Goal: Feedback & Contribution: Submit feedback/report problem

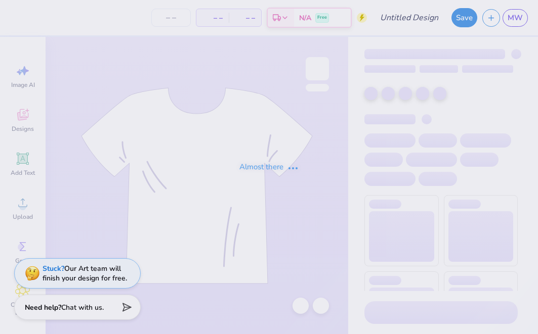
type input "[GEOGRAPHIC_DATA] : [PERSON_NAME]"
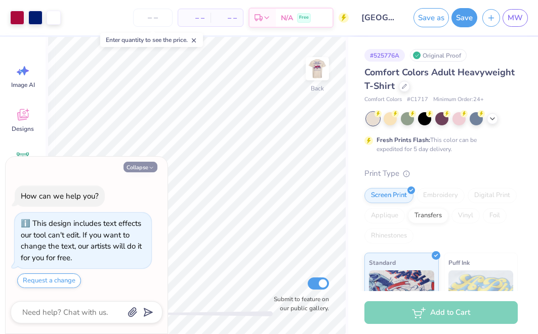
click at [148, 170] on button "Collapse" at bounding box center [140, 167] width 34 height 11
type textarea "x"
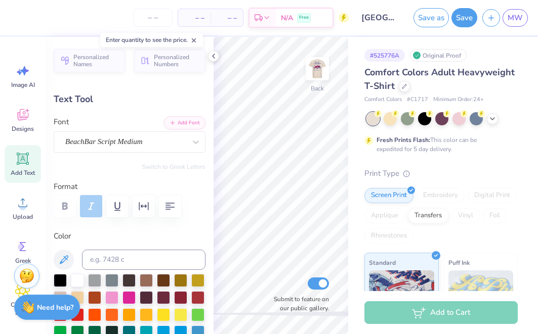
scroll to position [0, 3]
type textarea "Dad's Weekend"
type input "3.84"
type input "0.51"
type input "3.13"
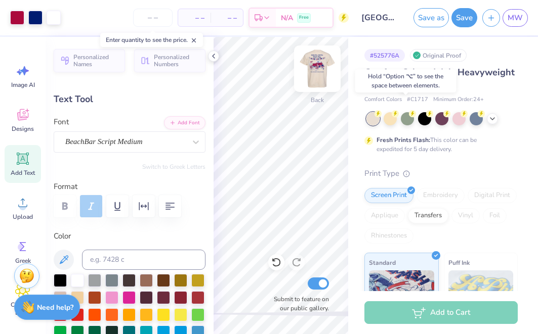
click at [311, 66] on img at bounding box center [317, 69] width 40 height 40
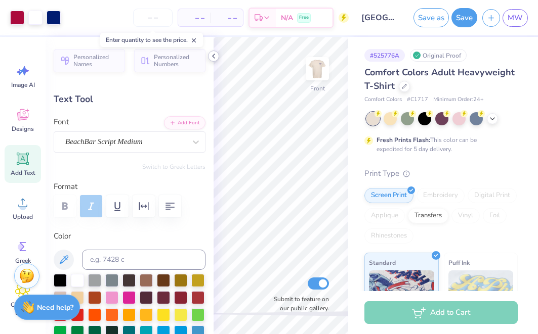
click at [214, 55] on icon at bounding box center [213, 56] width 8 height 8
type textarea "Dad's Weekend"
click at [214, 55] on polyline at bounding box center [213, 56] width 2 height 4
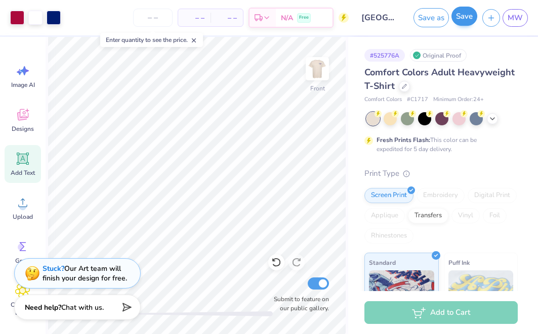
click at [464, 23] on button "Save" at bounding box center [464, 16] width 26 height 19
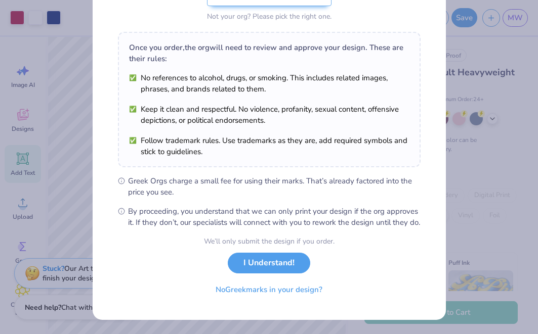
scroll to position [139, 0]
click at [289, 252] on div "We’ll only submit the design if you order. I Understand! No Greek marks in your…" at bounding box center [269, 268] width 131 height 64
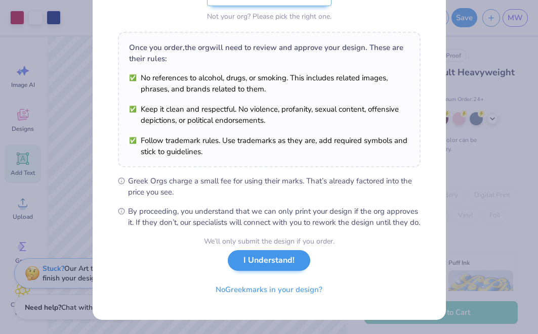
click at [287, 260] on button "I Understand!" at bounding box center [269, 260] width 82 height 21
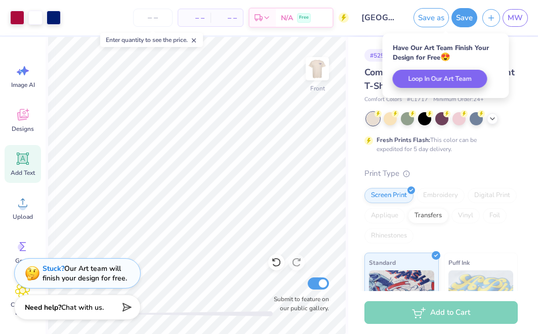
scroll to position [0, 0]
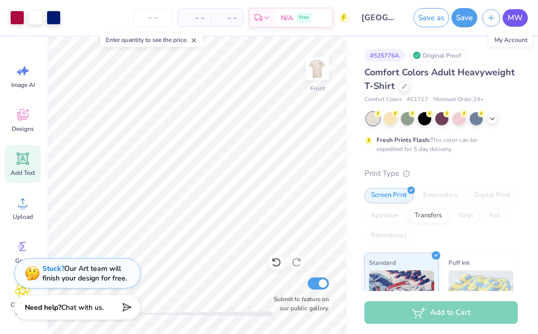
click at [520, 21] on span "MW" at bounding box center [514, 18] width 15 height 12
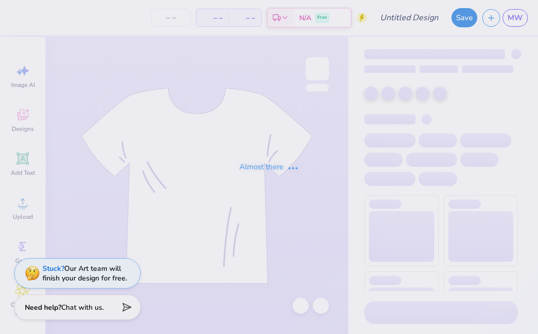
type input "[GEOGRAPHIC_DATA] : [PERSON_NAME]"
type input "5"
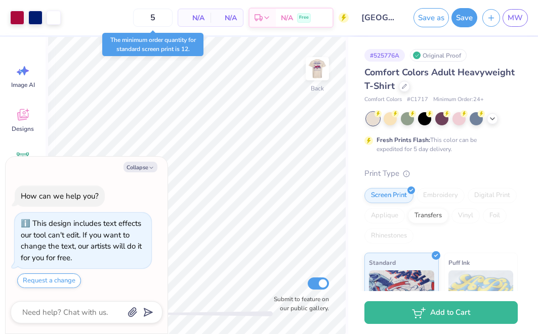
click at [147, 162] on div "Collapse How can we help you? This design includes text effects our tool can't …" at bounding box center [87, 246] width 162 height 178
click at [148, 168] on button "Collapse" at bounding box center [140, 167] width 34 height 11
type textarea "x"
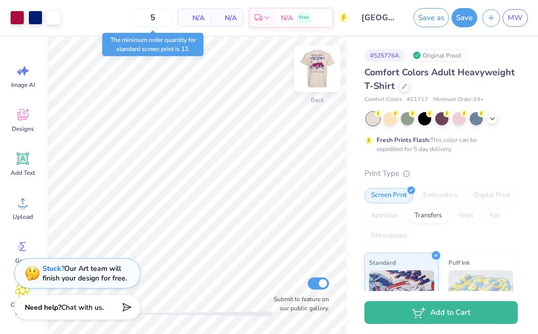
click at [325, 65] on img at bounding box center [317, 69] width 40 height 40
click at [158, 18] on input "5" at bounding box center [152, 18] width 39 height 18
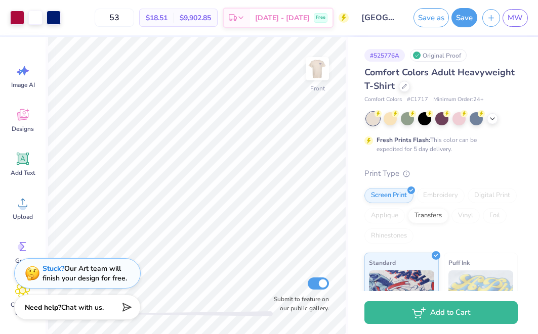
type input "5"
type input "35"
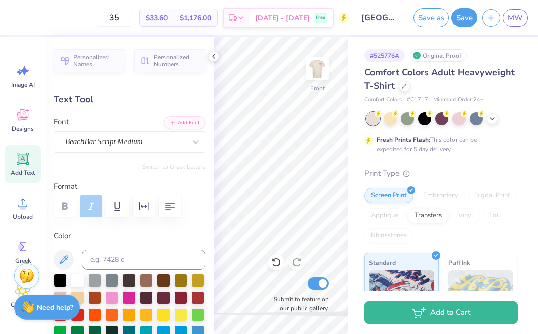
type textarea "Dad's Day"
click at [322, 72] on img at bounding box center [317, 69] width 40 height 40
click at [322, 72] on img at bounding box center [317, 69] width 20 height 20
click at [214, 59] on icon at bounding box center [213, 56] width 8 height 8
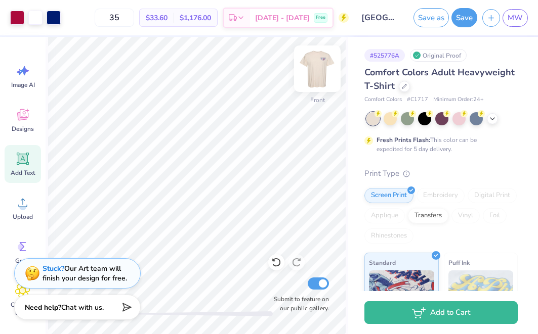
click at [314, 71] on img at bounding box center [317, 69] width 40 height 40
type input "3.84"
type input "0.51"
type input "3.00"
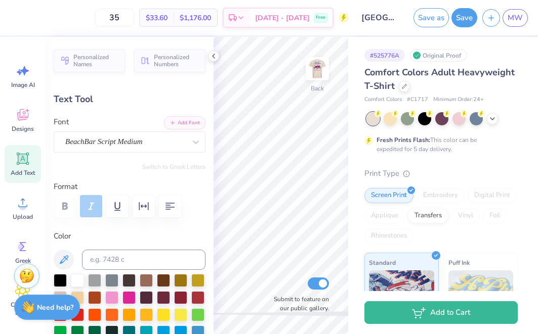
type textarea "Dad's Day"
click at [214, 54] on polyline at bounding box center [213, 56] width 2 height 4
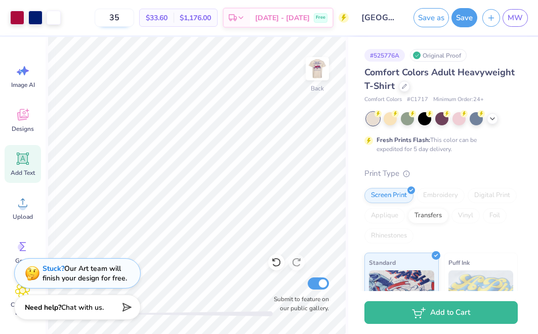
click at [134, 21] on input "35" at bounding box center [114, 18] width 39 height 18
type input "3"
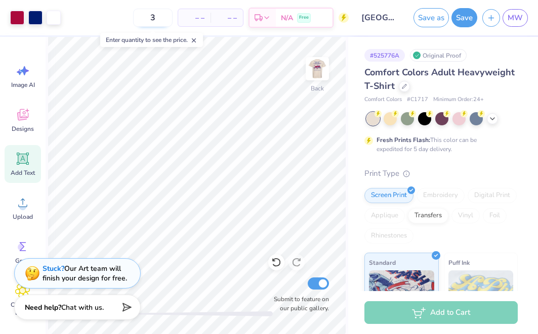
type input "35"
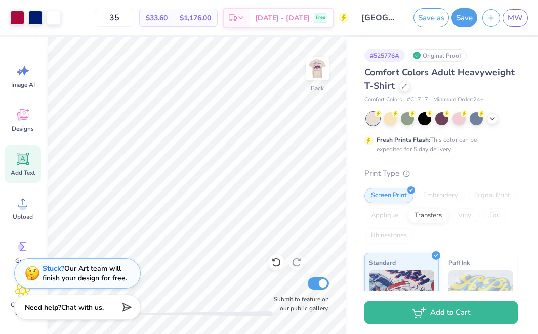
type input "2.87"
type input "0.77"
type input "2.87"
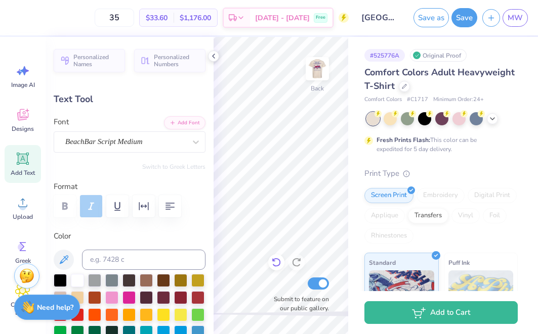
click at [277, 263] on icon at bounding box center [276, 262] width 10 height 10
click at [321, 70] on img at bounding box center [317, 69] width 40 height 40
click at [278, 262] on icon at bounding box center [276, 262] width 10 height 10
click at [209, 58] on icon at bounding box center [213, 56] width 8 height 8
type input "8.21"
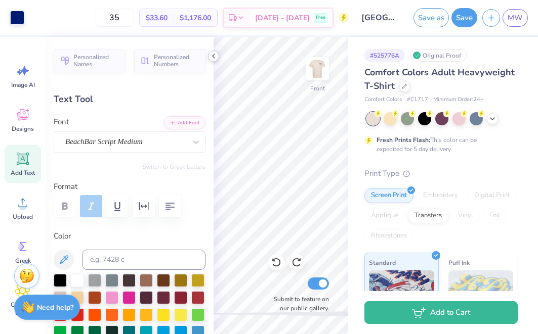
type input "1.09"
type input "4.55"
click at [212, 56] on icon at bounding box center [213, 56] width 8 height 8
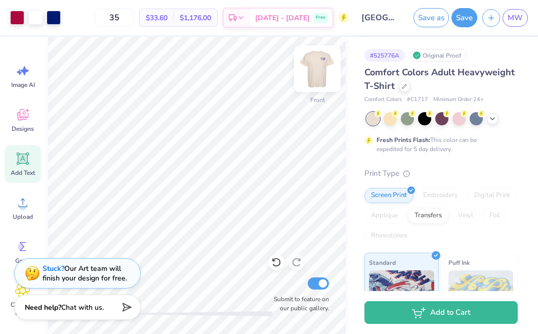
click at [318, 70] on img at bounding box center [317, 69] width 40 height 40
click at [318, 71] on img at bounding box center [317, 69] width 40 height 40
click at [318, 71] on img at bounding box center [317, 69] width 20 height 20
click at [312, 69] on img at bounding box center [317, 69] width 40 height 40
click at [490, 117] on icon at bounding box center [492, 118] width 8 height 8
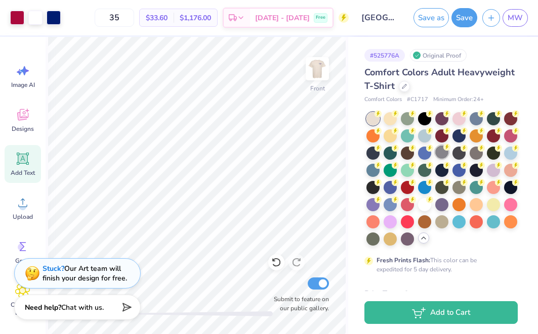
click at [442, 152] on div at bounding box center [441, 152] width 13 height 13
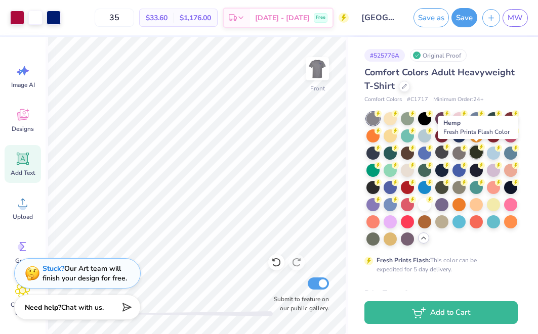
click at [476, 152] on div at bounding box center [475, 152] width 13 height 13
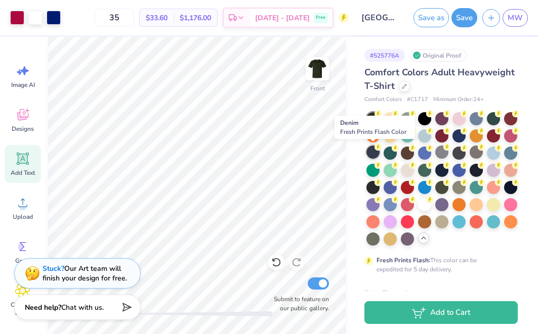
click at [372, 157] on div at bounding box center [372, 152] width 13 height 13
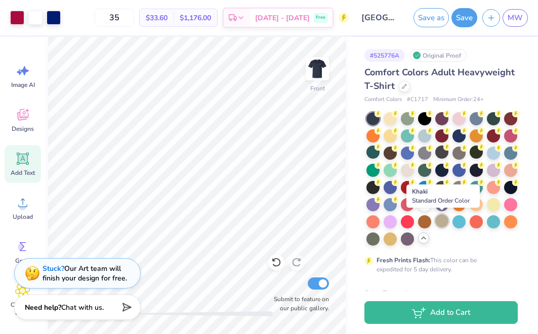
click at [440, 221] on div at bounding box center [441, 220] width 13 height 13
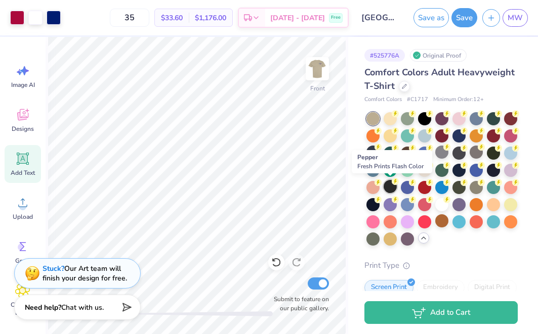
click at [392, 187] on div at bounding box center [389, 186] width 13 height 13
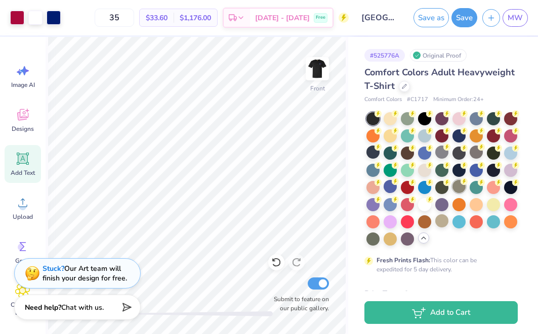
click at [464, 187] on div at bounding box center [458, 186] width 13 height 13
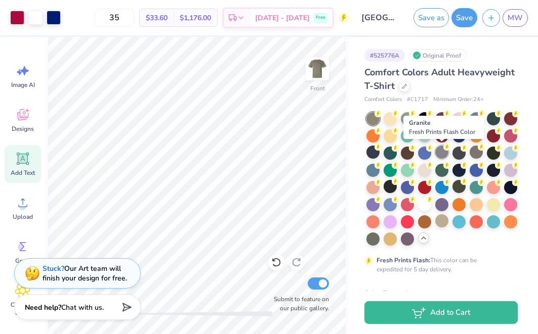
click at [444, 151] on div at bounding box center [441, 152] width 13 height 13
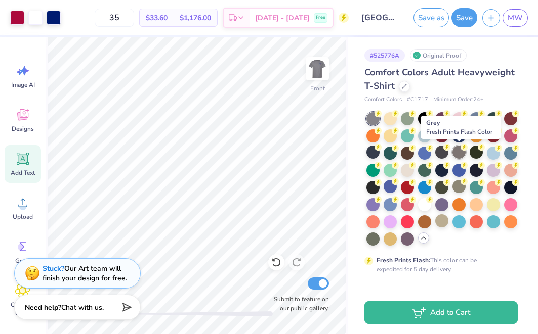
click at [460, 151] on div at bounding box center [458, 152] width 13 height 13
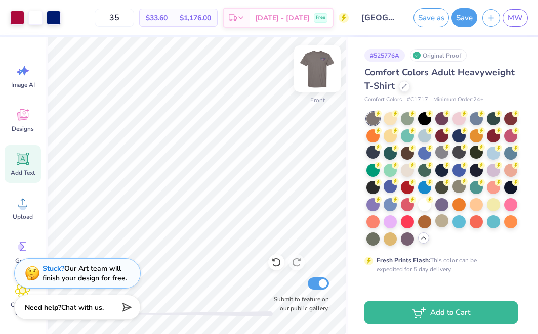
click at [307, 61] on img at bounding box center [317, 69] width 40 height 40
click at [315, 65] on img at bounding box center [317, 69] width 40 height 40
click at [315, 65] on img at bounding box center [317, 69] width 20 height 20
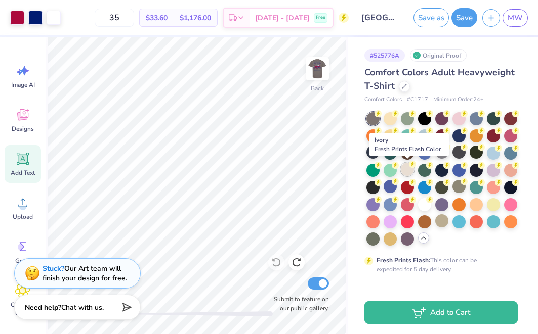
click at [408, 169] on div at bounding box center [407, 169] width 13 height 13
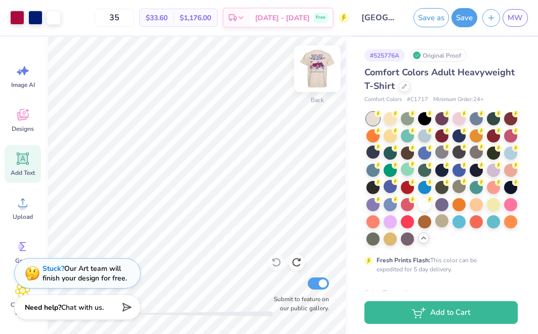
click at [319, 80] on img at bounding box center [317, 69] width 40 height 40
click at [134, 20] on input "35" at bounding box center [114, 18] width 39 height 18
type input "3"
type input "4"
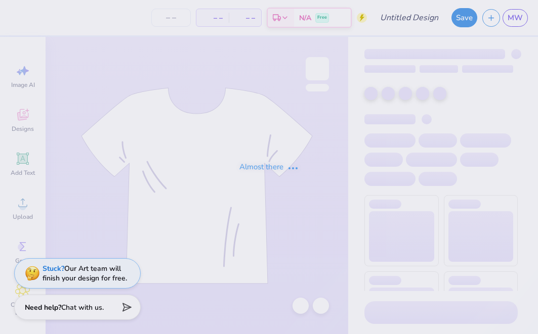
type input "[GEOGRAPHIC_DATA] : [PERSON_NAME]"
type input "5"
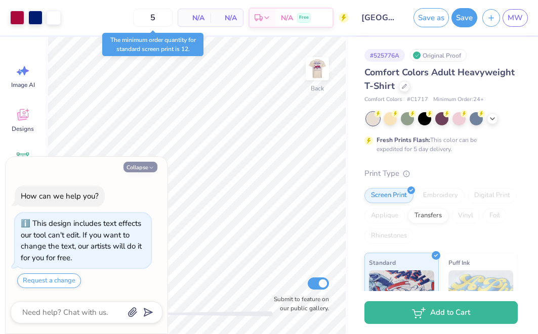
click at [154, 165] on button "Collapse" at bounding box center [140, 167] width 34 height 11
type textarea "x"
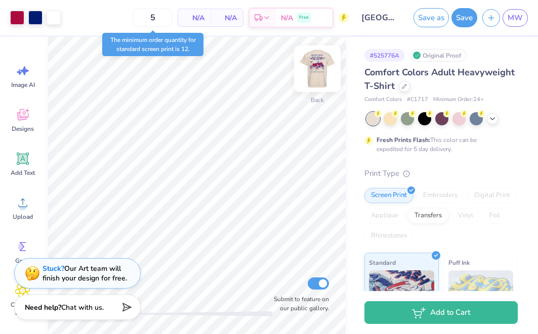
click at [315, 74] on img at bounding box center [317, 69] width 40 height 40
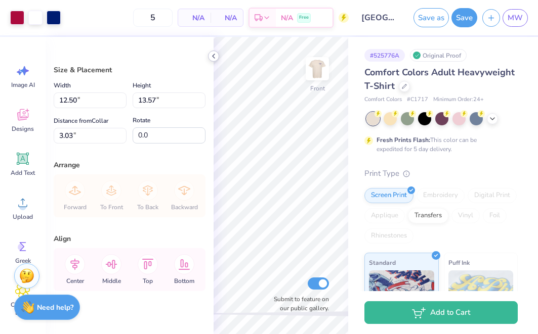
click at [211, 55] on icon at bounding box center [213, 56] width 8 height 8
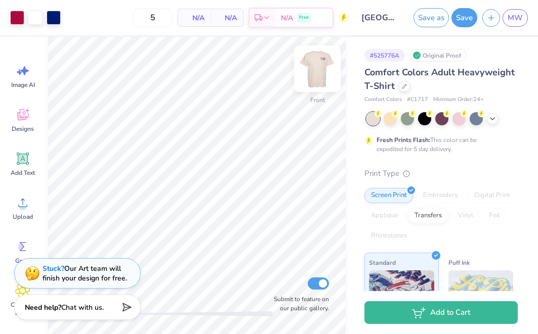
click at [311, 74] on img at bounding box center [317, 69] width 40 height 40
click at [511, 17] on span "MW" at bounding box center [514, 18] width 15 height 12
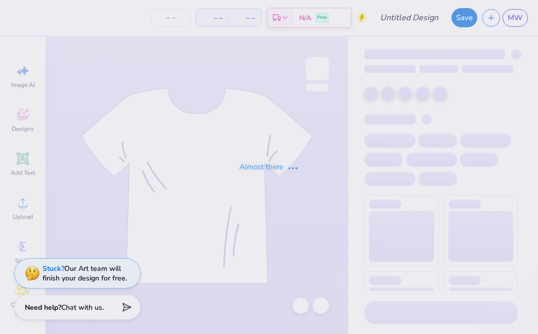
type input "[GEOGRAPHIC_DATA] : [PERSON_NAME]"
type input "5"
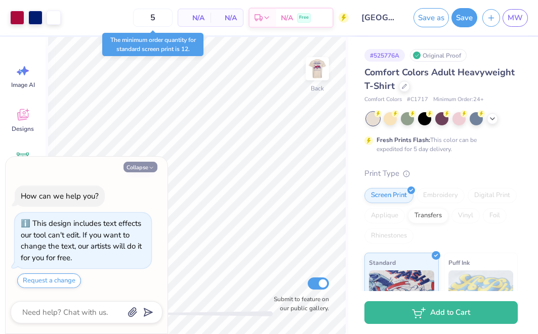
click at [148, 169] on icon "button" at bounding box center [151, 168] width 6 height 6
type textarea "x"
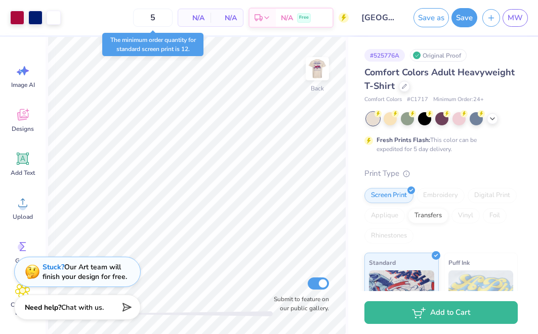
click at [88, 271] on div "Stuck? Our Art team will finish your design for free." at bounding box center [84, 272] width 84 height 19
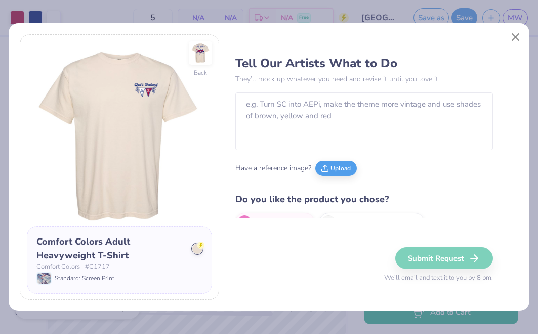
click at [361, 84] on p "They’ll mock up whatever you need and revise it until you love it." at bounding box center [363, 79] width 257 height 11
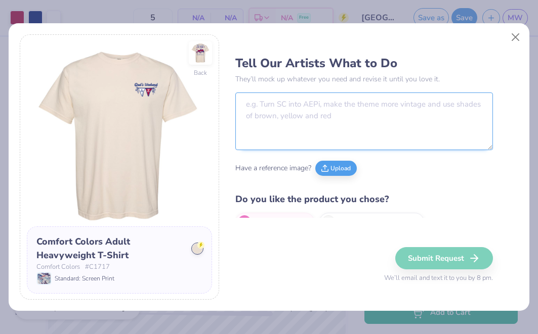
click at [349, 123] on textarea at bounding box center [363, 122] width 257 height 58
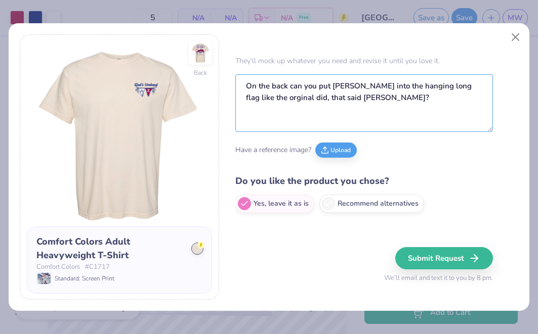
scroll to position [18, 0]
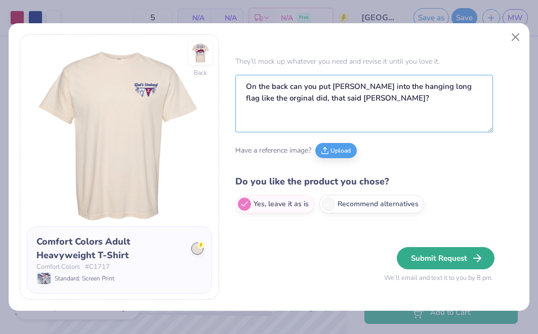
type textarea "On the back can you put Lindenwood into the hanging long flag like the orginal …"
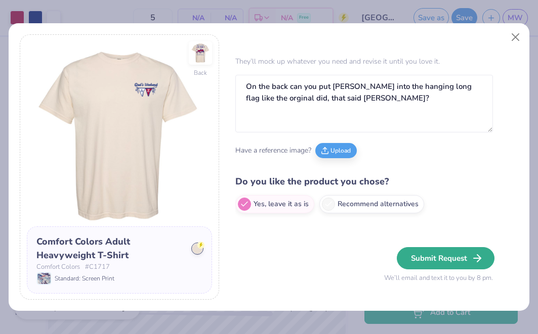
click at [460, 261] on button "Submit Request" at bounding box center [446, 258] width 98 height 22
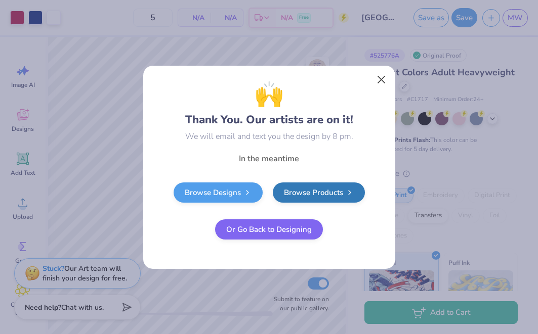
click at [382, 79] on button "Close" at bounding box center [380, 79] width 19 height 19
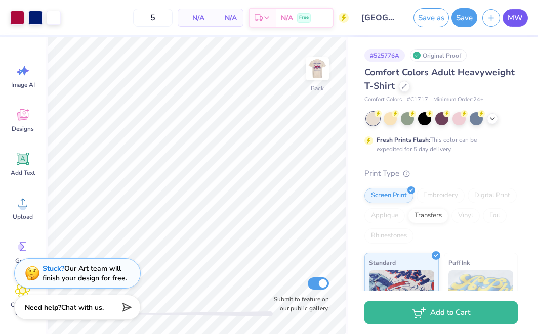
click at [511, 21] on span "MW" at bounding box center [514, 18] width 15 height 12
